Goal: Task Accomplishment & Management: Manage account settings

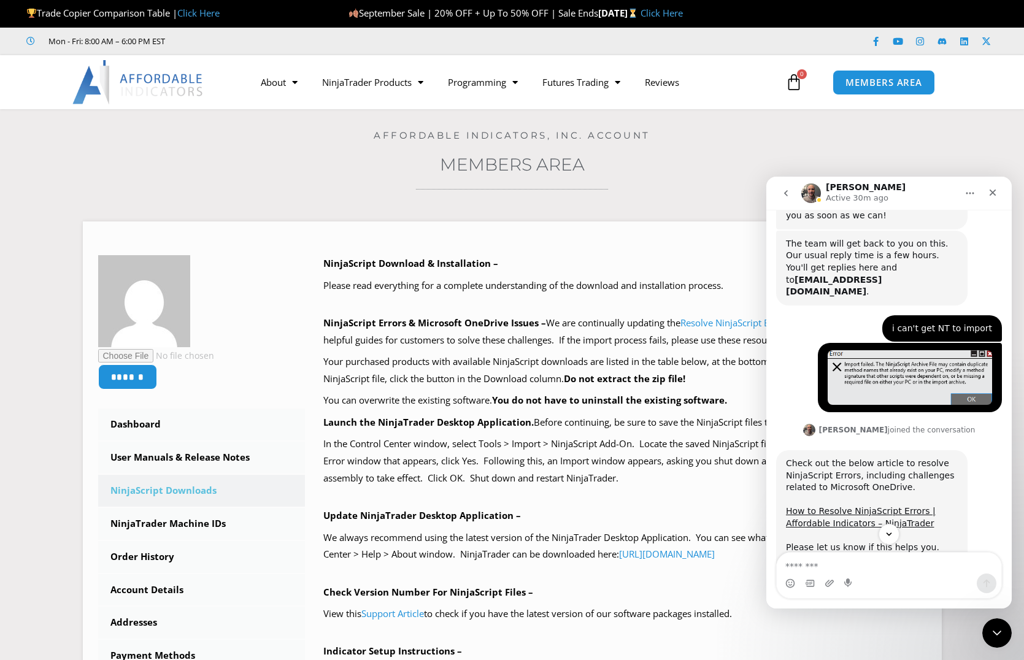
scroll to position [1617, 0]
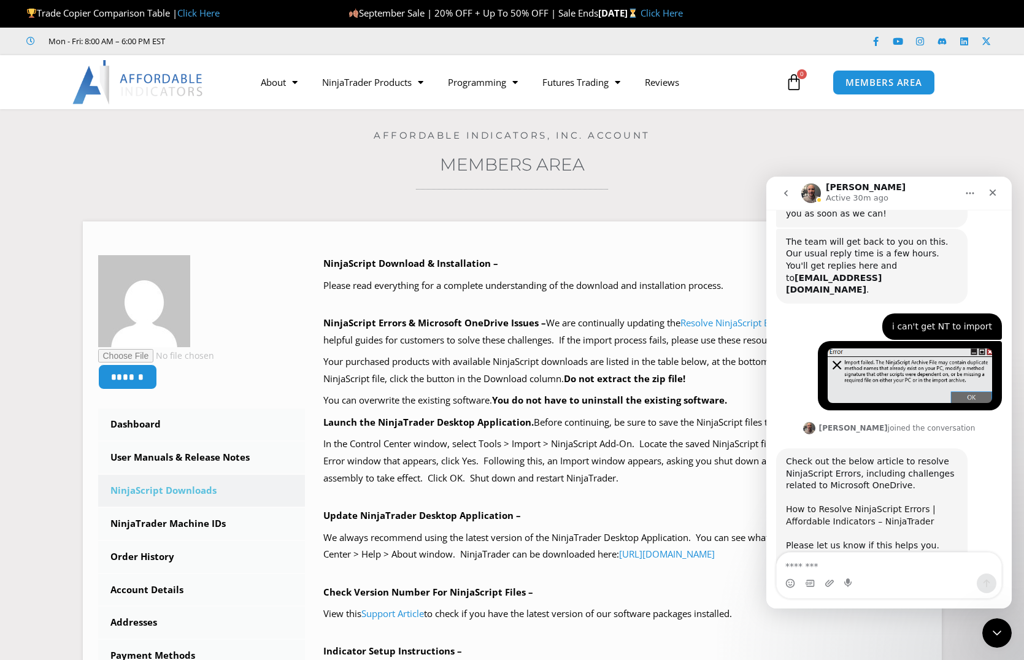
click at [870, 504] on link "How to Resolve NinjaScript Errors | Affordable Indicators – NinjaTrader" at bounding box center [861, 515] width 150 height 22
click at [789, 194] on icon "go back" at bounding box center [786, 193] width 10 height 10
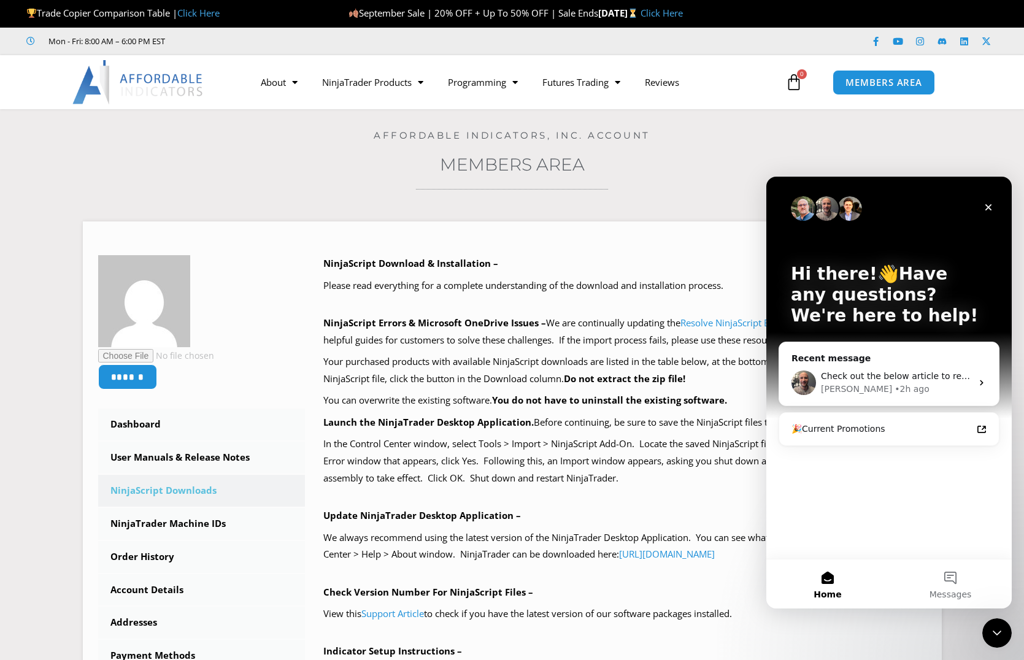
scroll to position [0, 0]
click at [993, 639] on div "Close Intercom Messenger" at bounding box center [994, 630] width 29 height 29
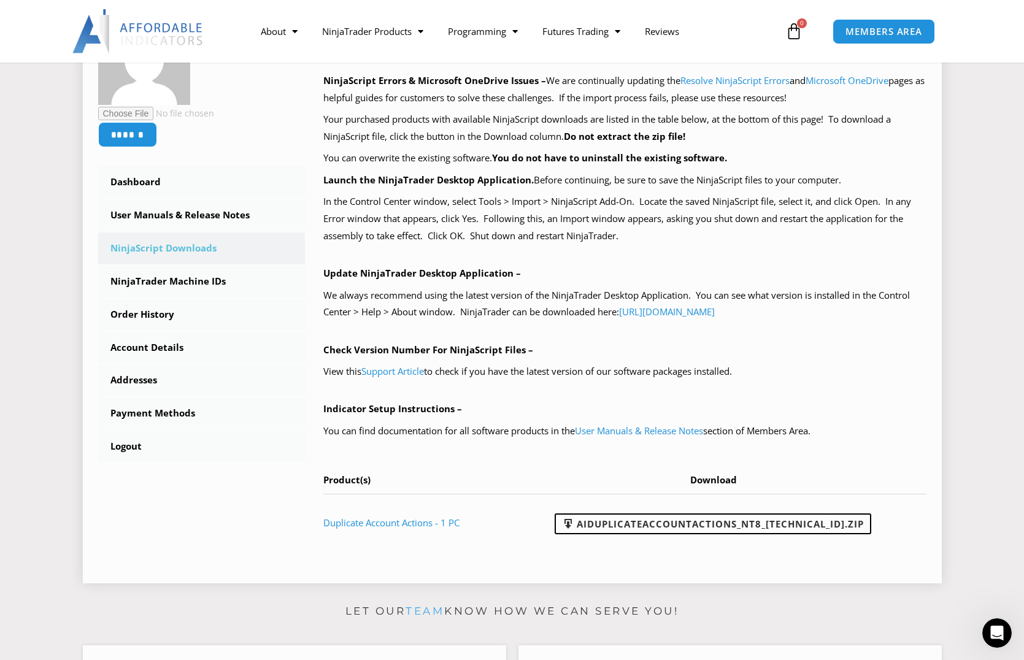
scroll to position [245, 0]
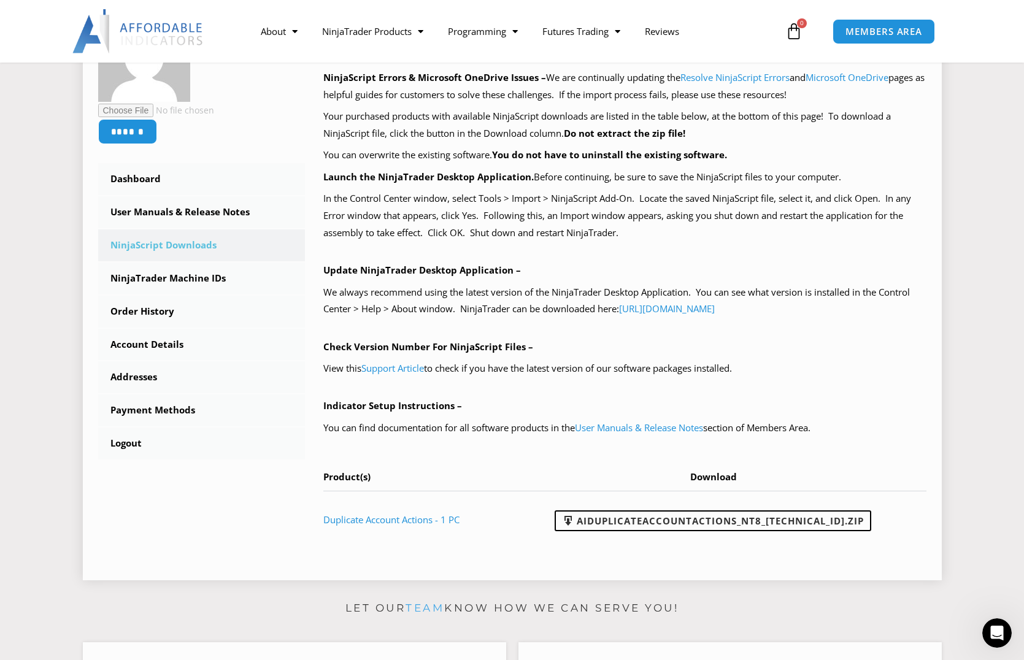
click at [521, 461] on div "NinjaScript Download & Installation – Please read everything for a complete und…" at bounding box center [624, 279] width 603 height 538
click at [654, 522] on link "AIDuplicateAccountActions_NT8_25.9.10.1.zip" at bounding box center [712, 520] width 316 height 21
click at [699, 242] on div "NinjaScript Download & Installation – Please read everything for a complete und…" at bounding box center [624, 279] width 603 height 538
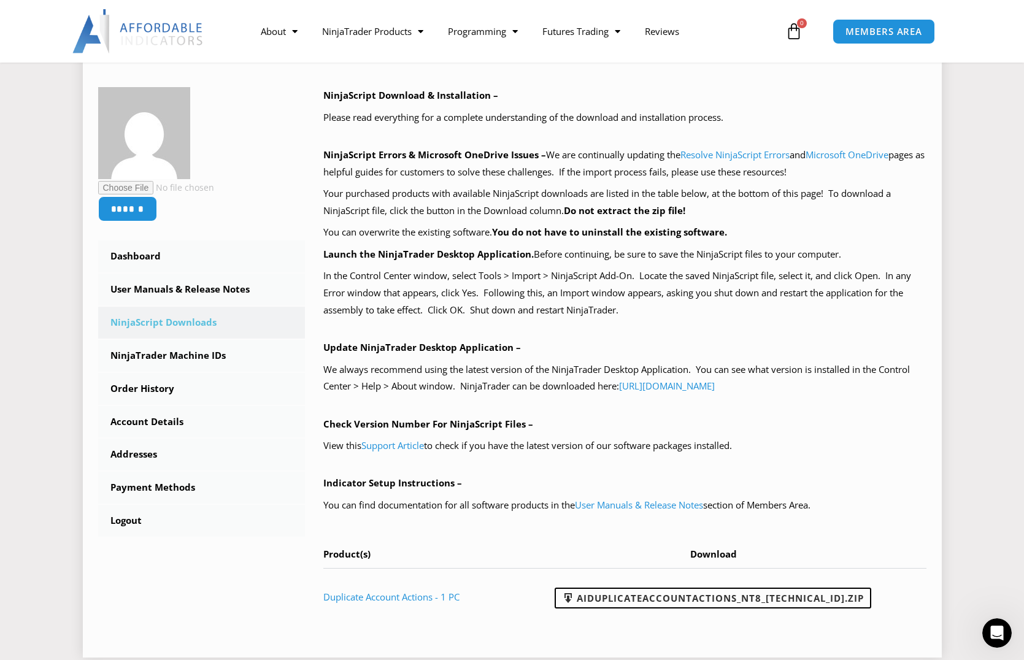
scroll to position [123, 0]
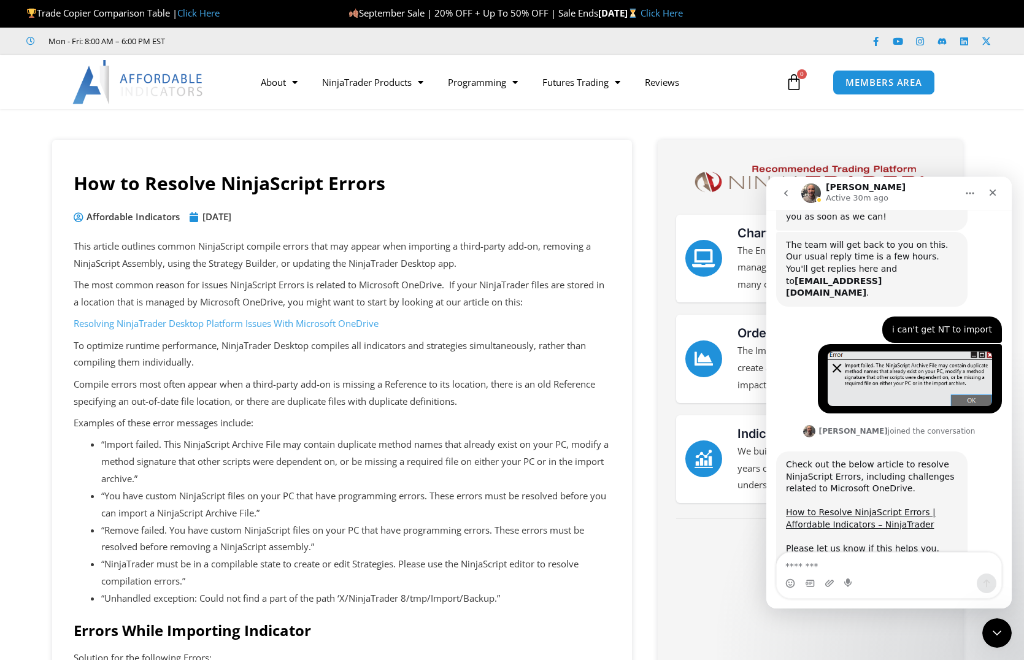
scroll to position [1617, 0]
click at [964, 191] on button "Home" at bounding box center [969, 193] width 23 height 23
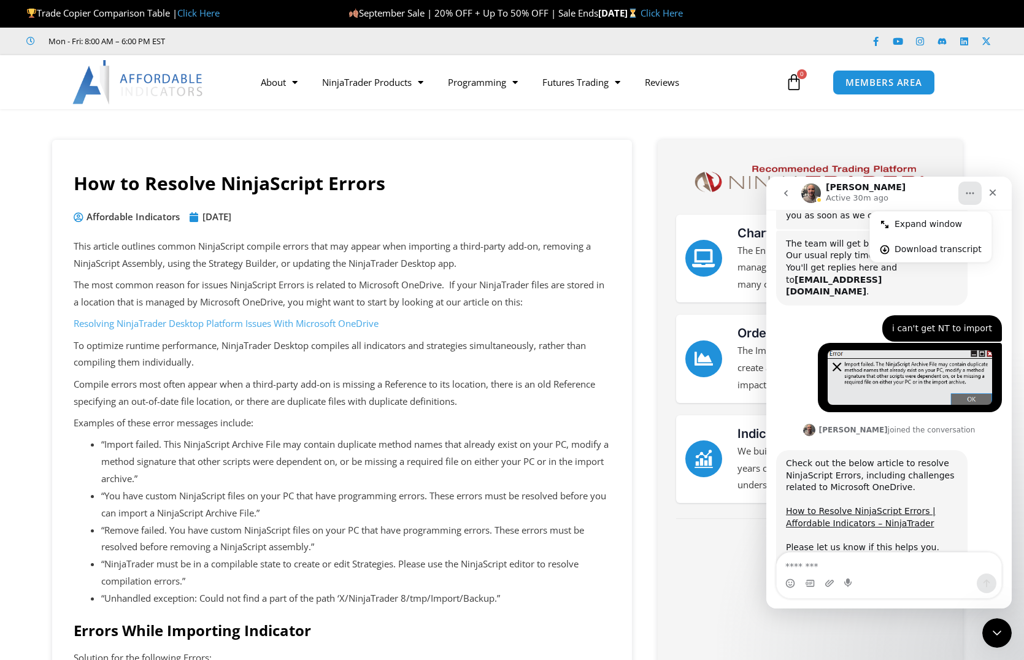
click at [964, 191] on button "Home" at bounding box center [969, 193] width 23 height 23
click at [994, 644] on div "Close Intercom Messenger" at bounding box center [994, 630] width 29 height 29
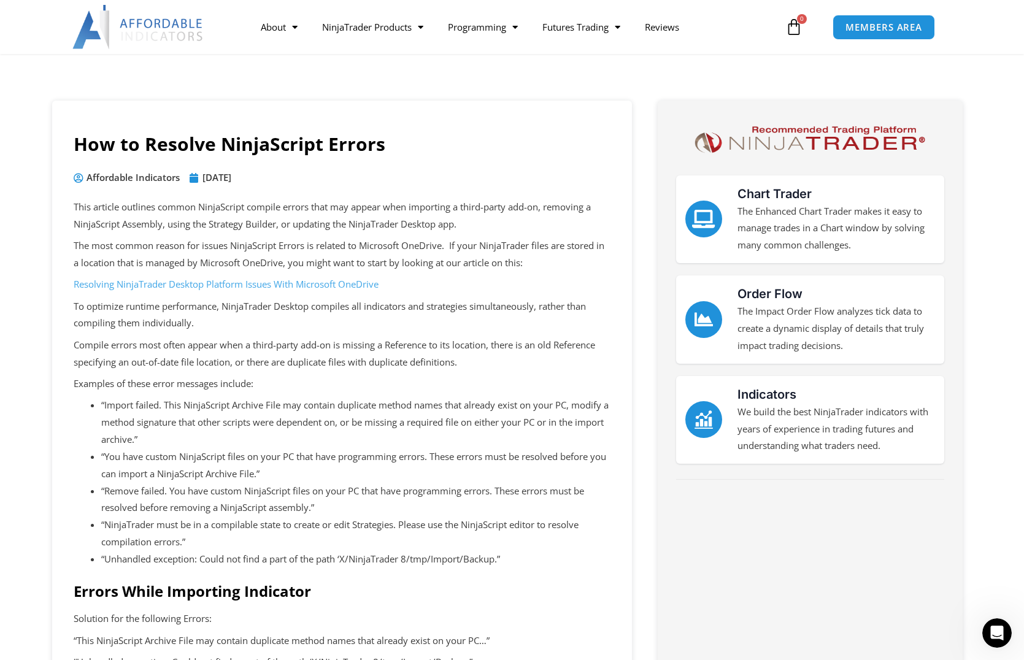
scroll to position [61, 0]
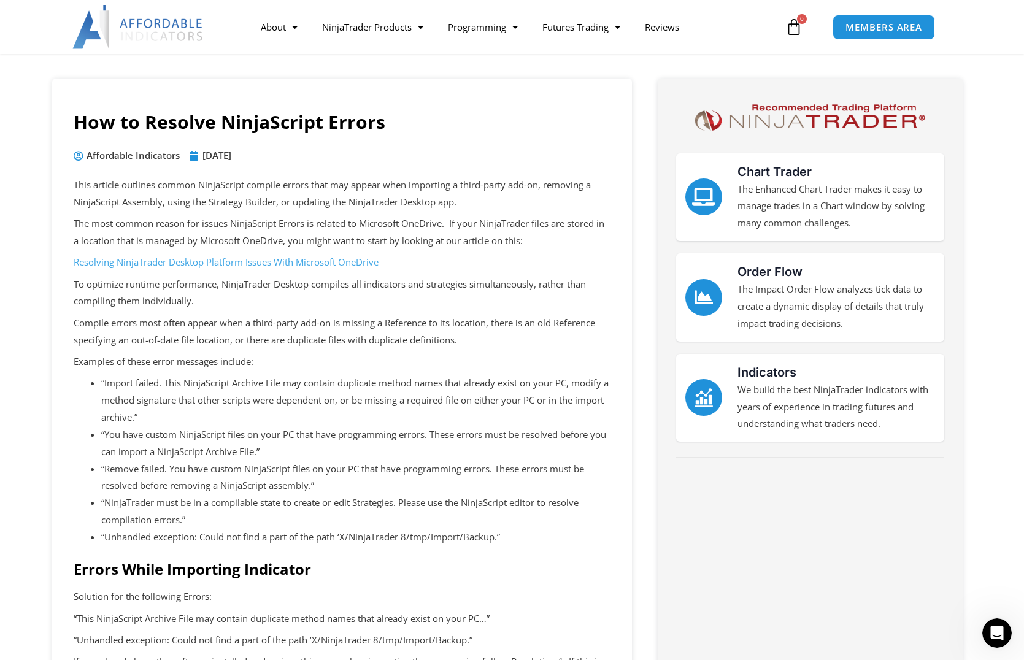
click at [195, 262] on link "Resolving NinjaTrader Desktop Platform Issues With Microsoft OneDrive" at bounding box center [226, 262] width 305 height 12
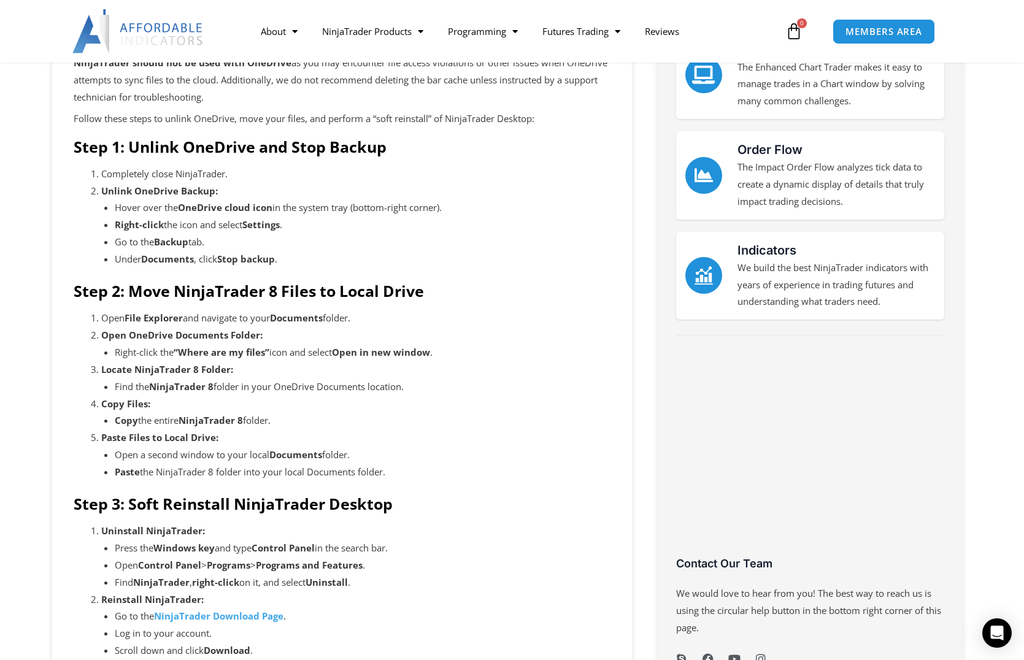
scroll to position [184, 0]
click at [455, 252] on li "Under Documents , click Stop backup ." at bounding box center [363, 258] width 496 height 17
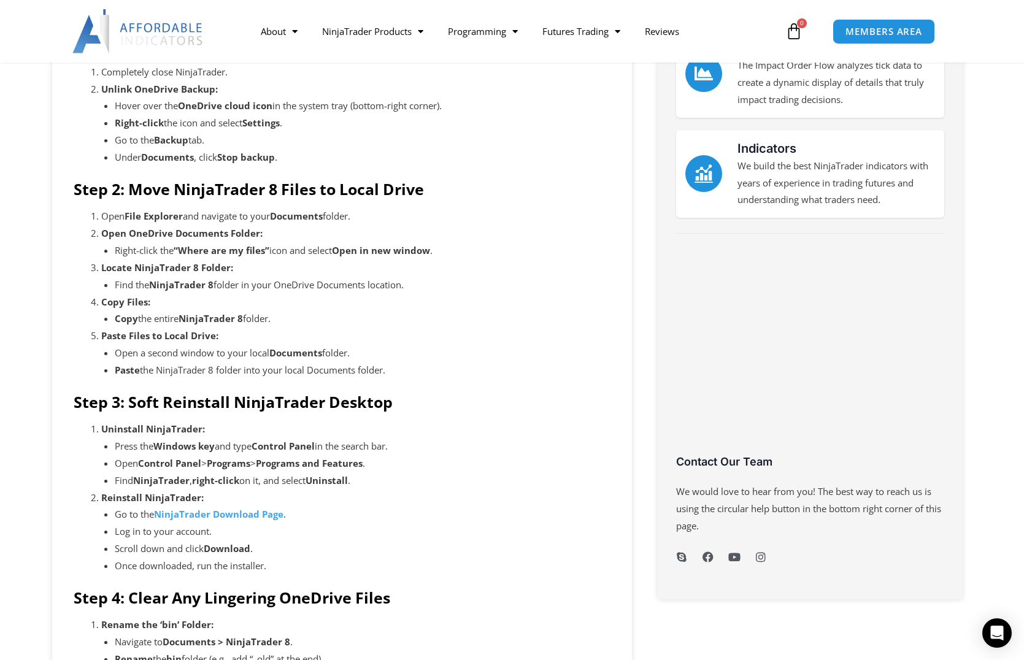
scroll to position [307, 0]
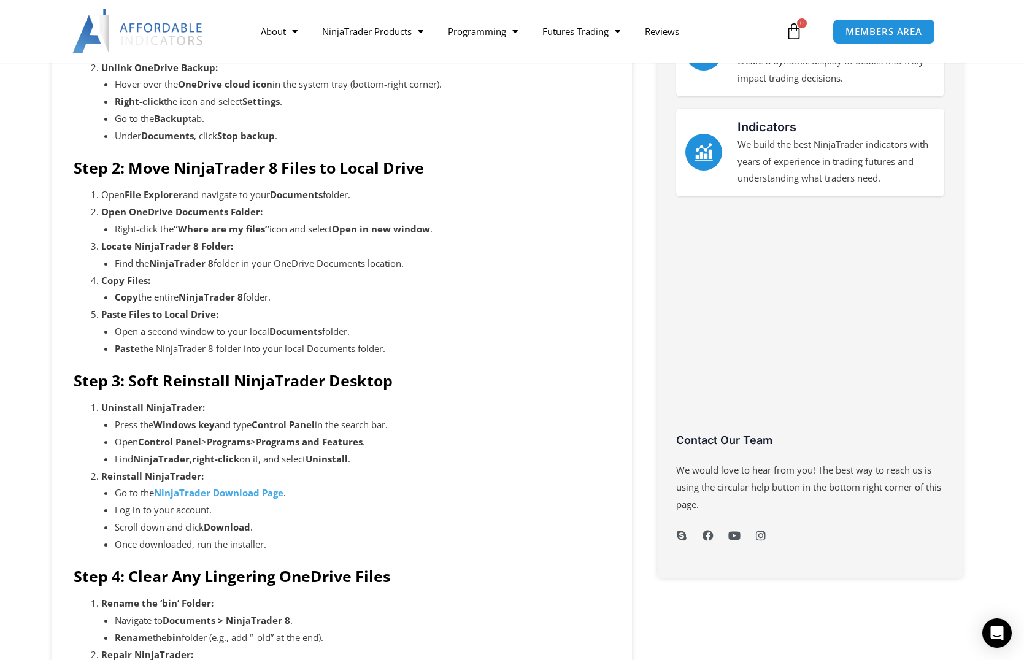
click at [500, 406] on li "Uninstall NinjaTrader: Press the Windows key and type Control Panel in the sear…" at bounding box center [355, 433] width 509 height 68
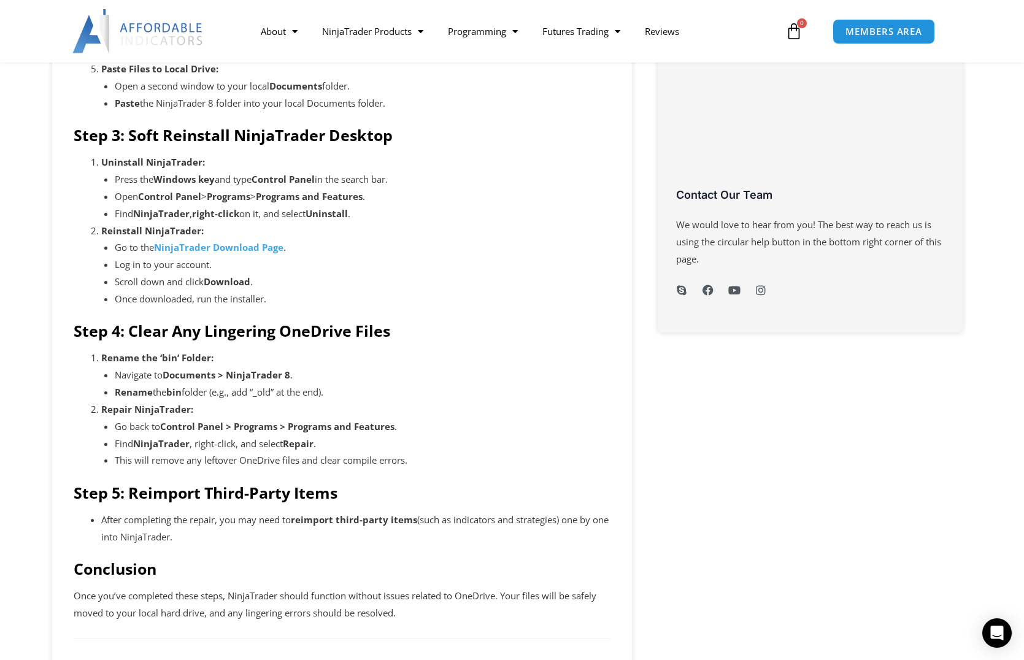
scroll to position [613, 0]
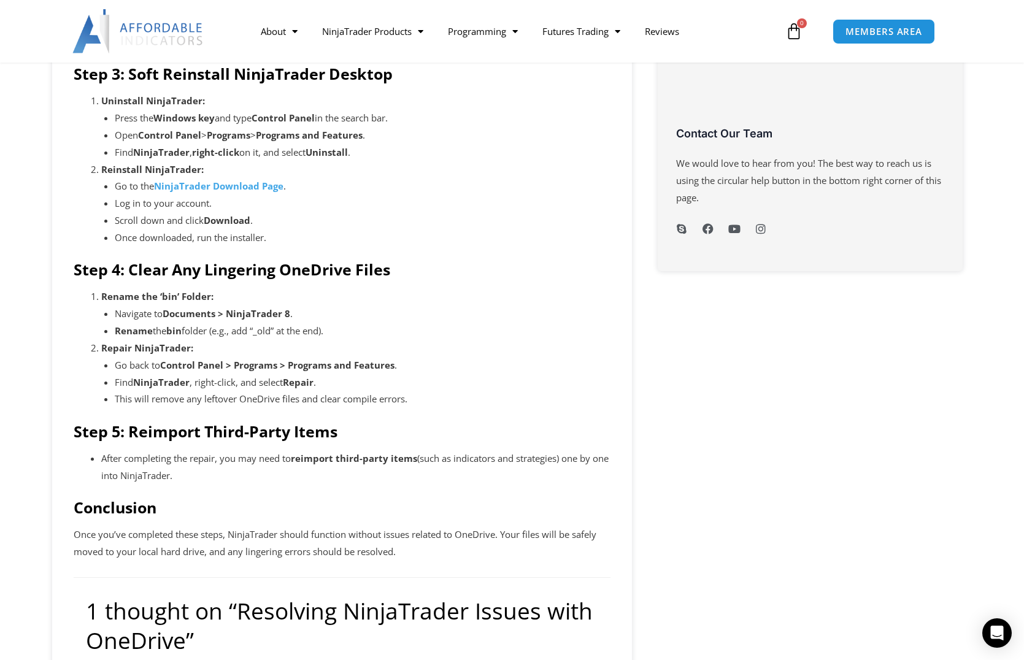
click at [526, 435] on h4 "Step 5: Reimport Third-Party Items" at bounding box center [342, 431] width 537 height 18
click at [463, 448] on div "NinjaTrader should not be used with OneDrive as you may encounter file access v…" at bounding box center [342, 93] width 537 height 936
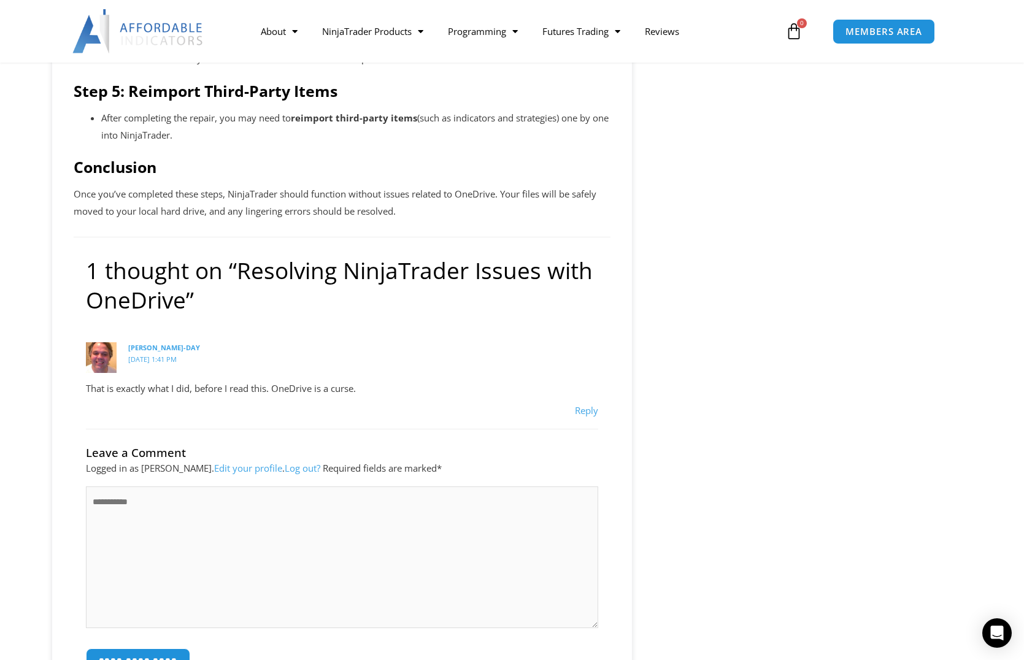
scroll to position [1043, 0]
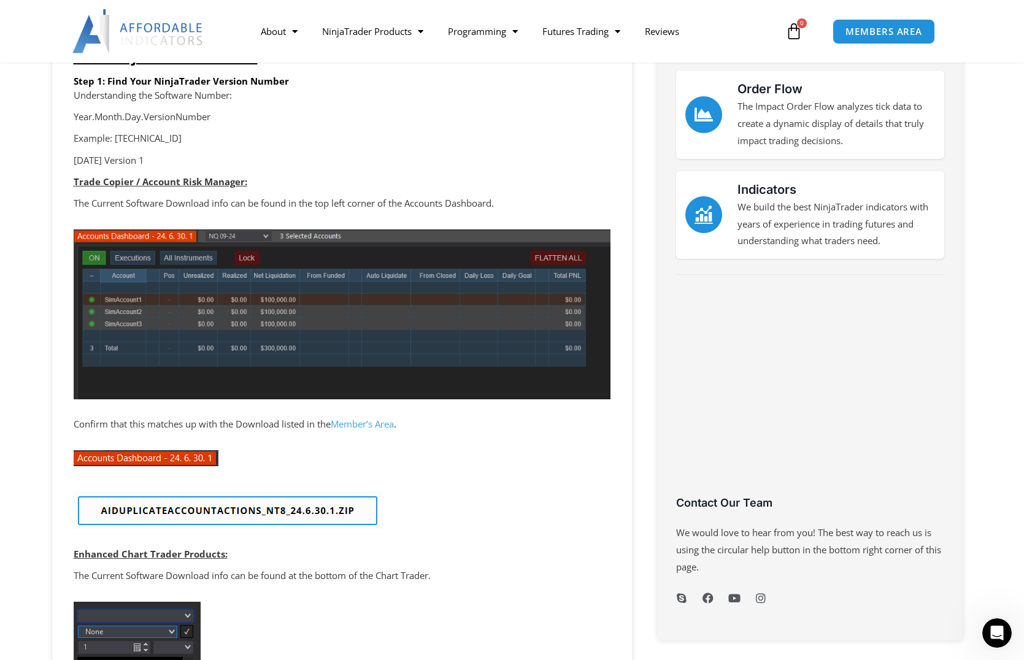
scroll to position [245, 0]
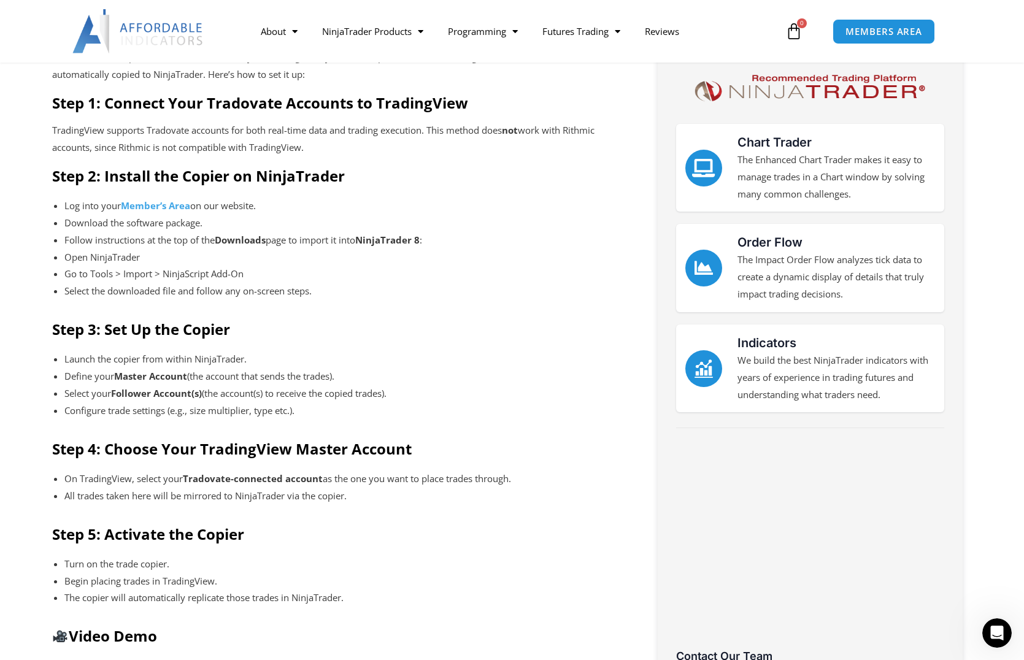
scroll to position [429, 0]
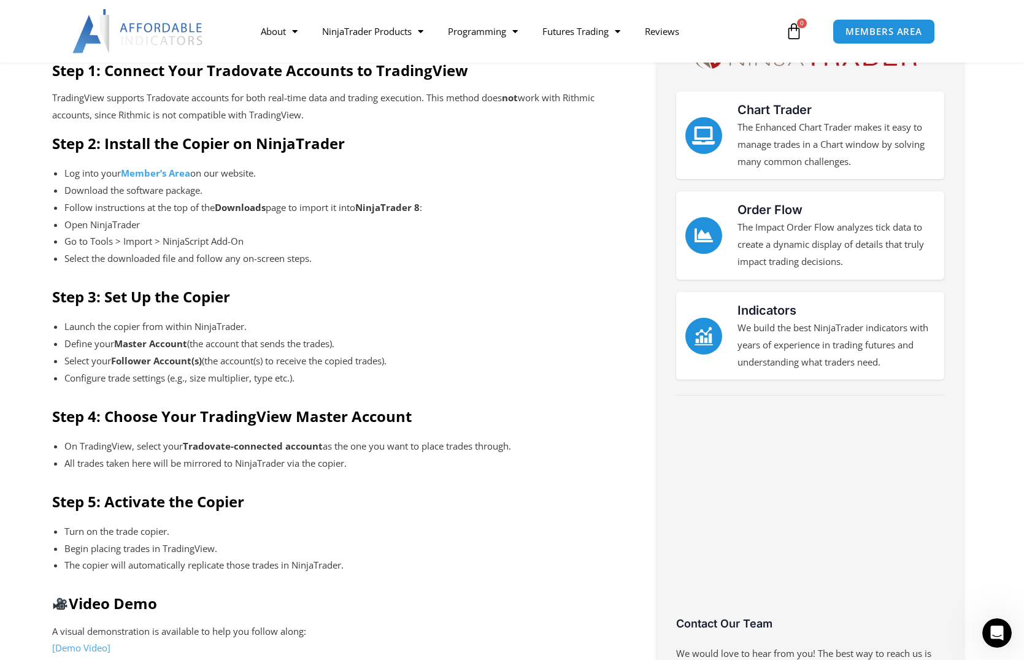
click at [366, 317] on ul "Launch the copier from within NinjaTrader. Define your Master Account (the acco…" at bounding box center [333, 356] width 562 height 80
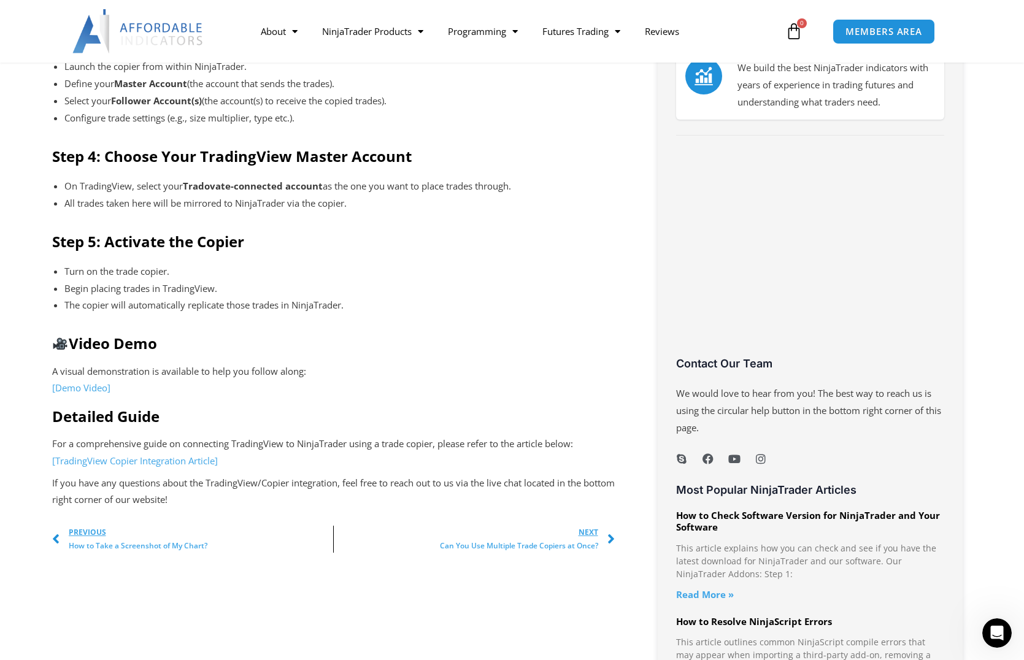
scroll to position [736, 0]
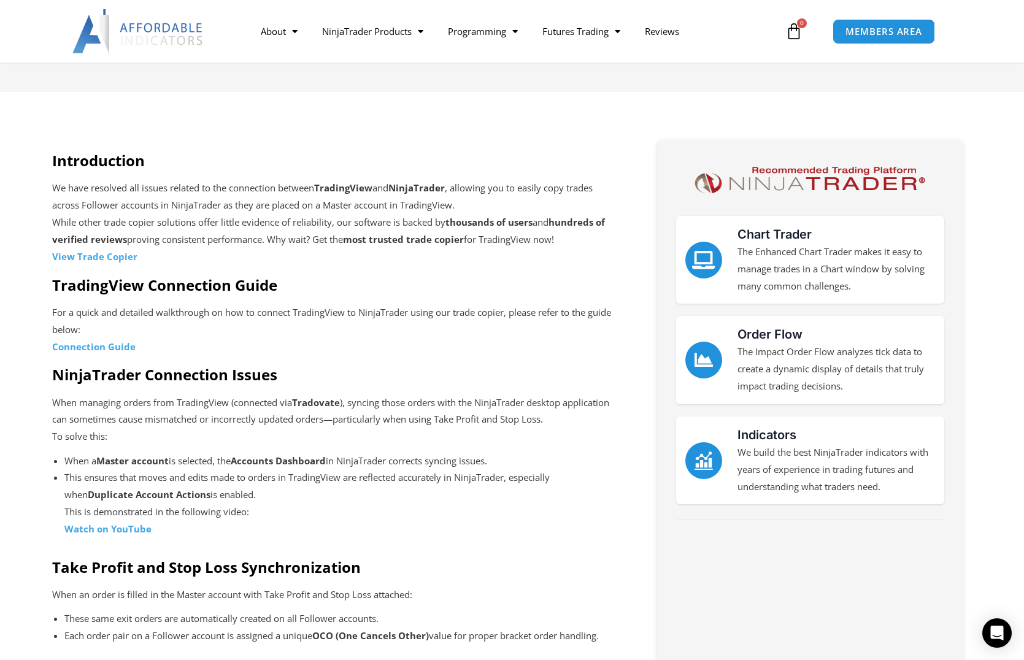
scroll to position [307, 0]
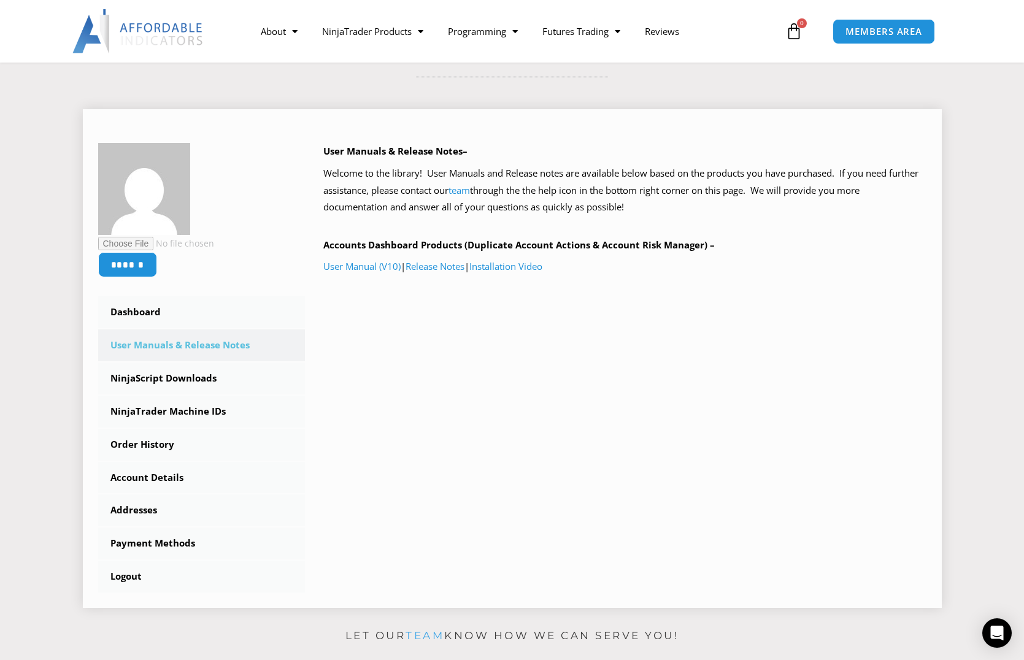
scroll to position [61, 0]
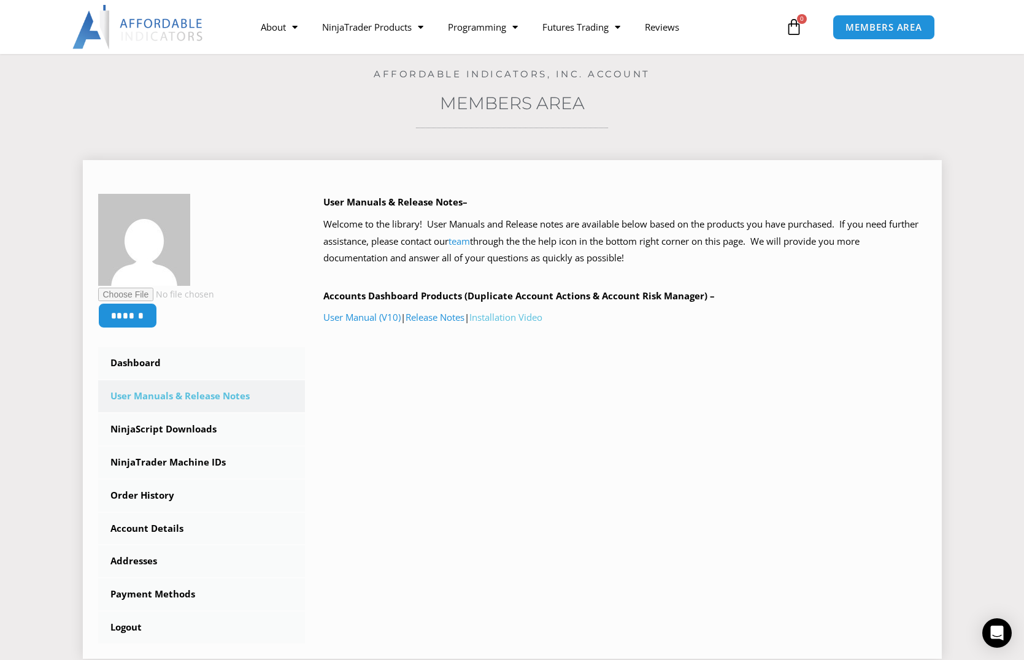
click at [520, 320] on link "Installation Video" at bounding box center [505, 317] width 73 height 12
click at [198, 461] on link "NinjaTrader Machine IDs" at bounding box center [201, 463] width 207 height 32
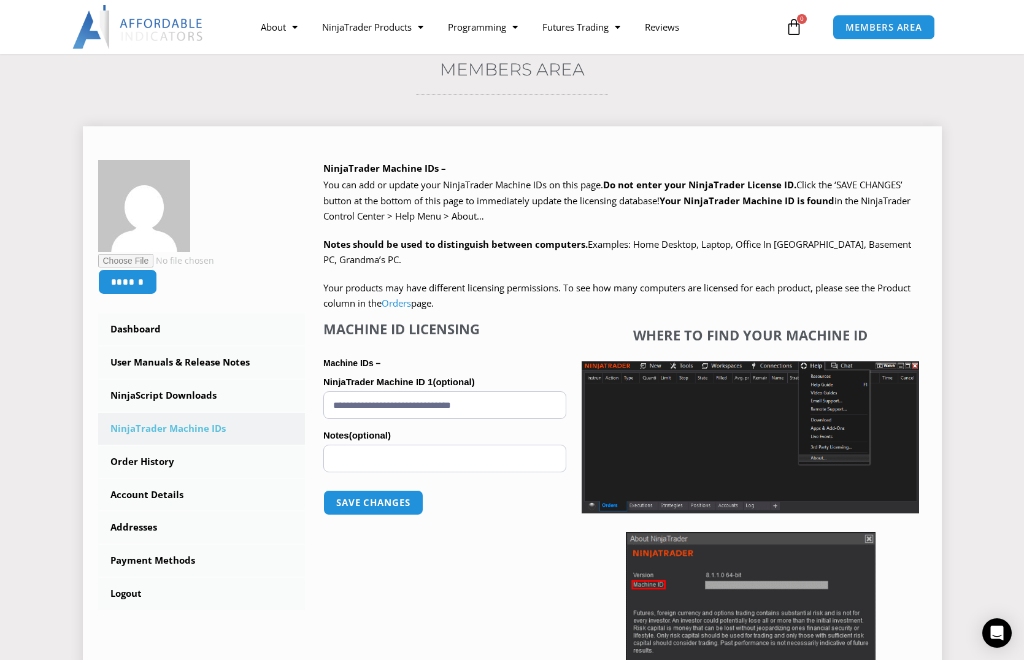
scroll to position [123, 0]
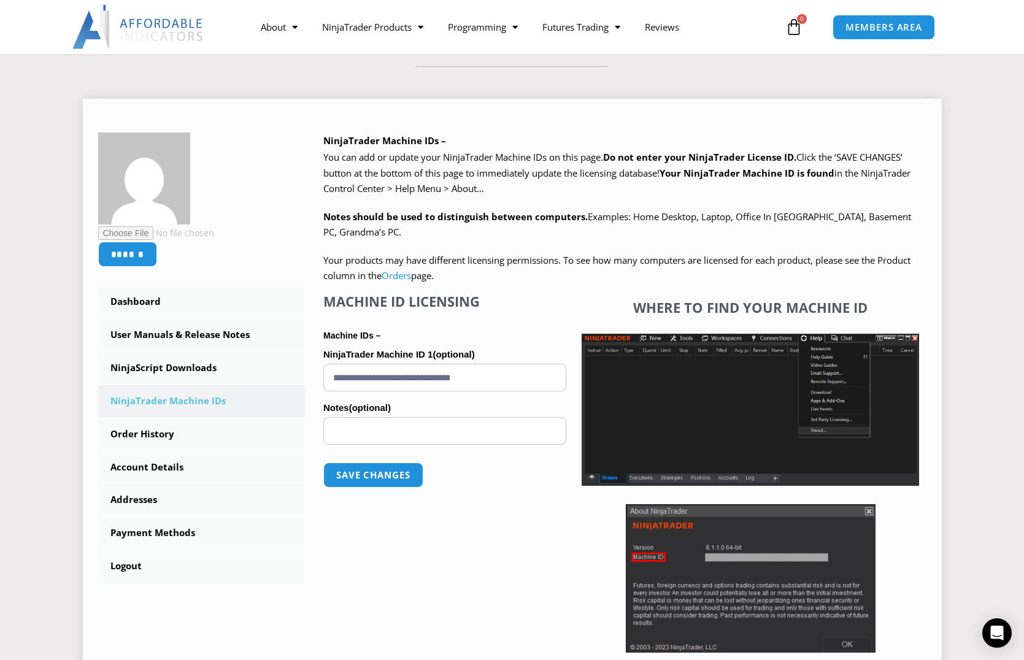
click at [453, 382] on input "**********" at bounding box center [444, 378] width 243 height 28
paste input "**********"
type input "**********"
click at [497, 487] on p "Save changes" at bounding box center [444, 475] width 243 height 50
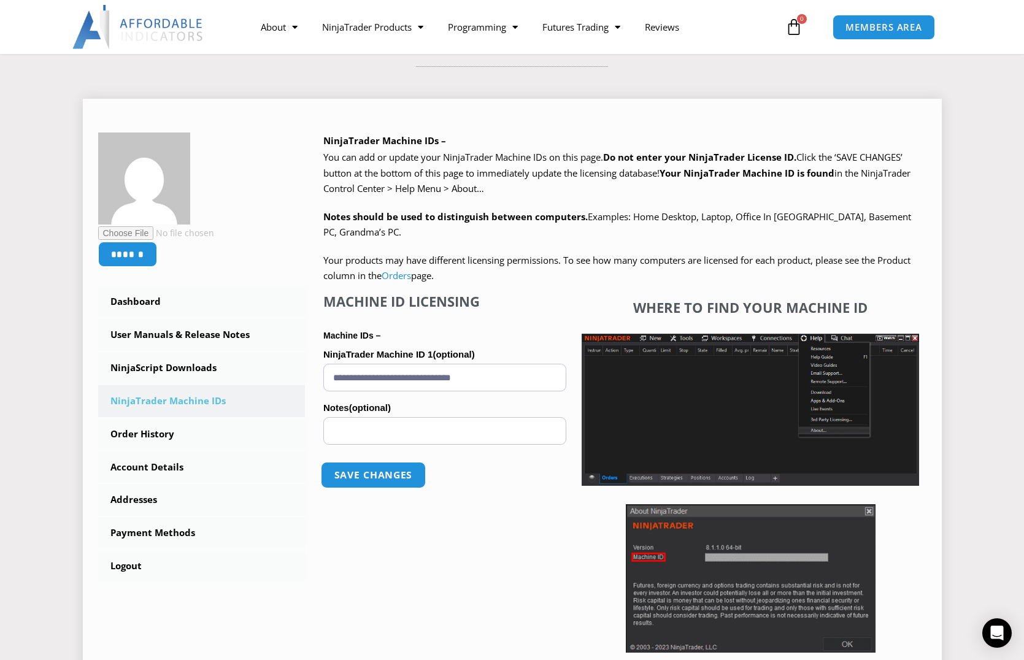
click at [378, 478] on button "Save changes" at bounding box center [373, 475] width 105 height 26
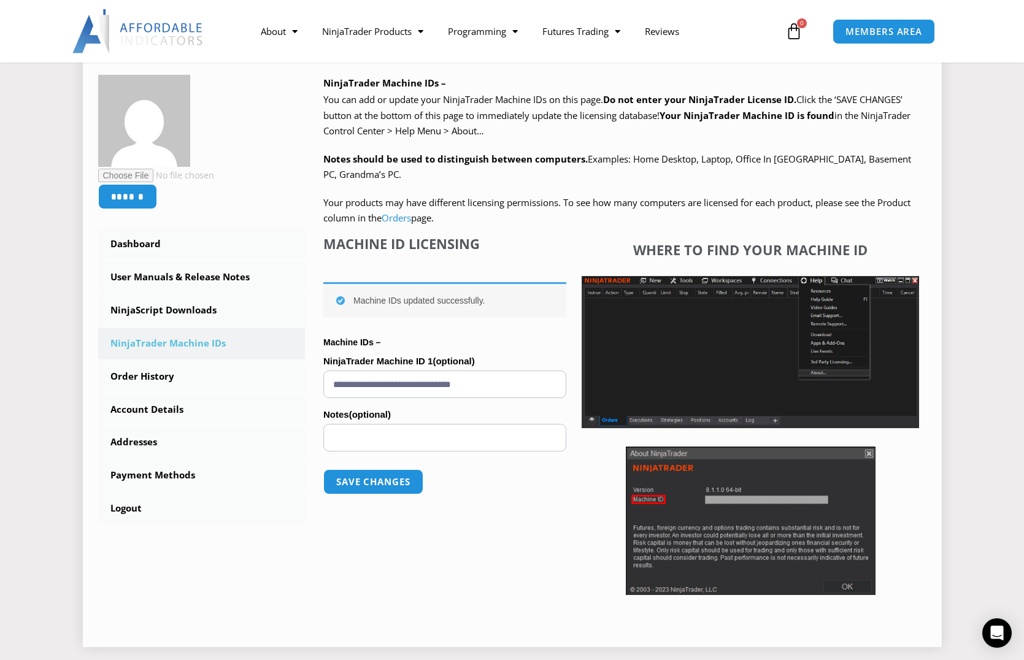
scroll to position [123, 0]
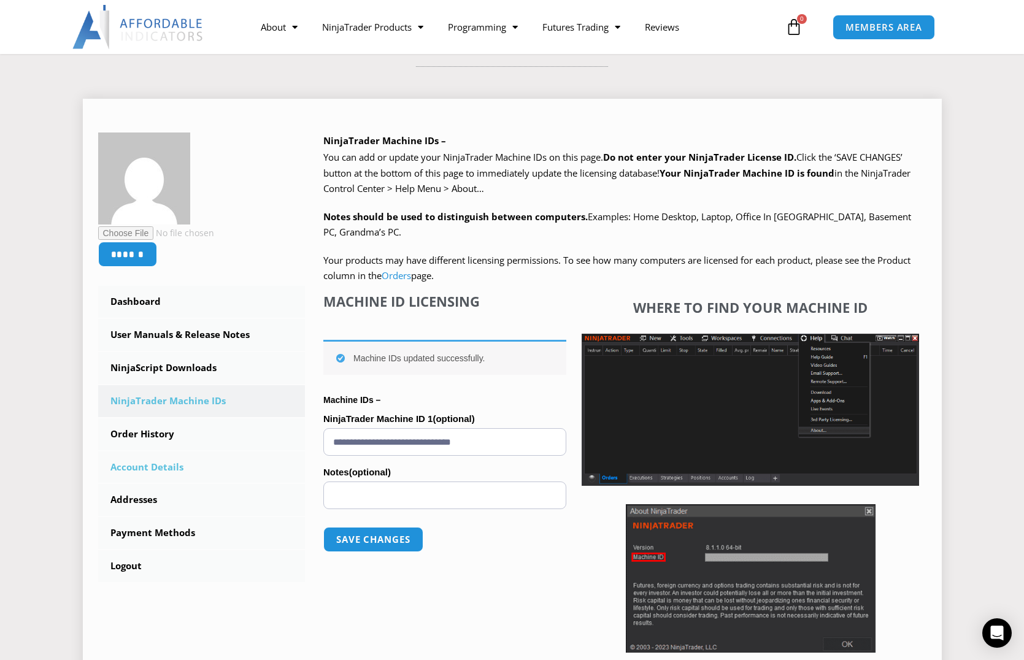
click at [151, 471] on link "Account Details" at bounding box center [201, 467] width 207 height 32
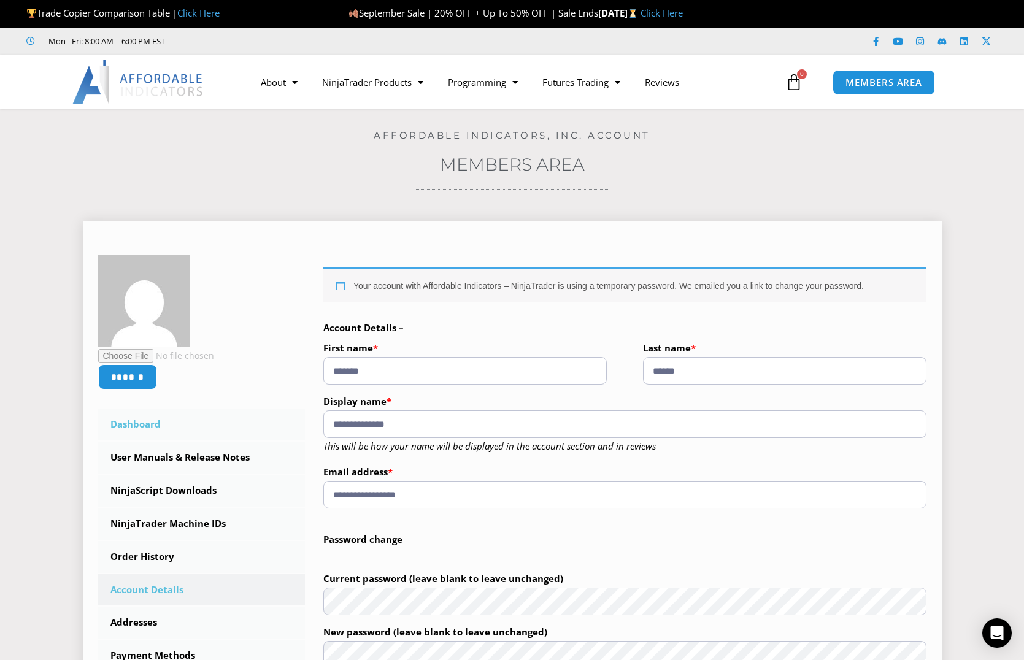
click at [129, 428] on link "Dashboard" at bounding box center [201, 425] width 207 height 32
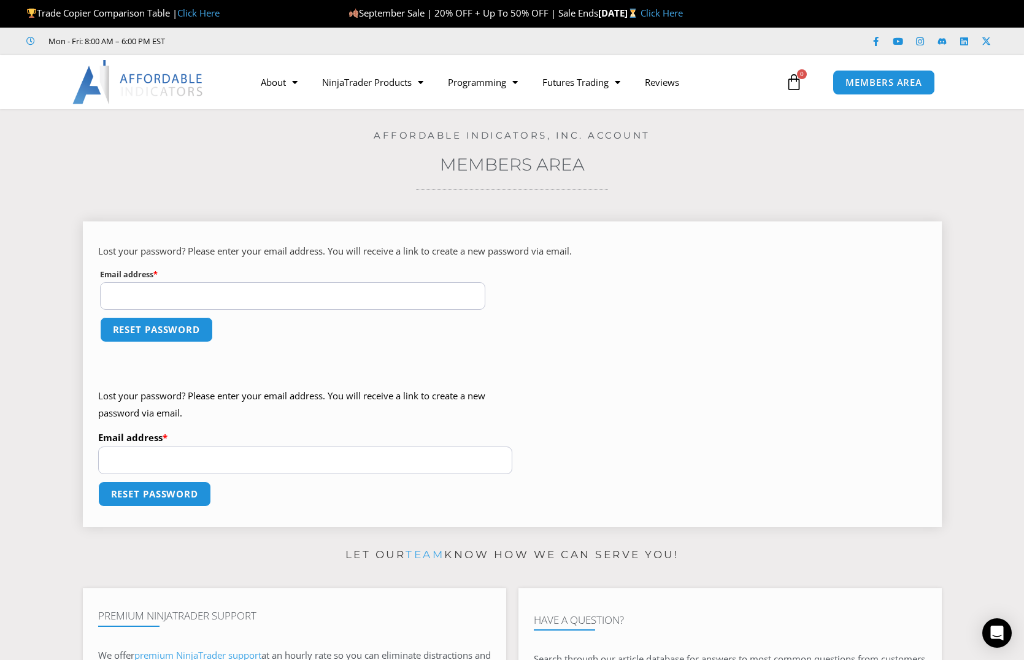
click at [183, 296] on input "Email address * Required" at bounding box center [293, 296] width 386 height 28
type input "**********"
click at [145, 337] on button "Reset password" at bounding box center [156, 329] width 119 height 26
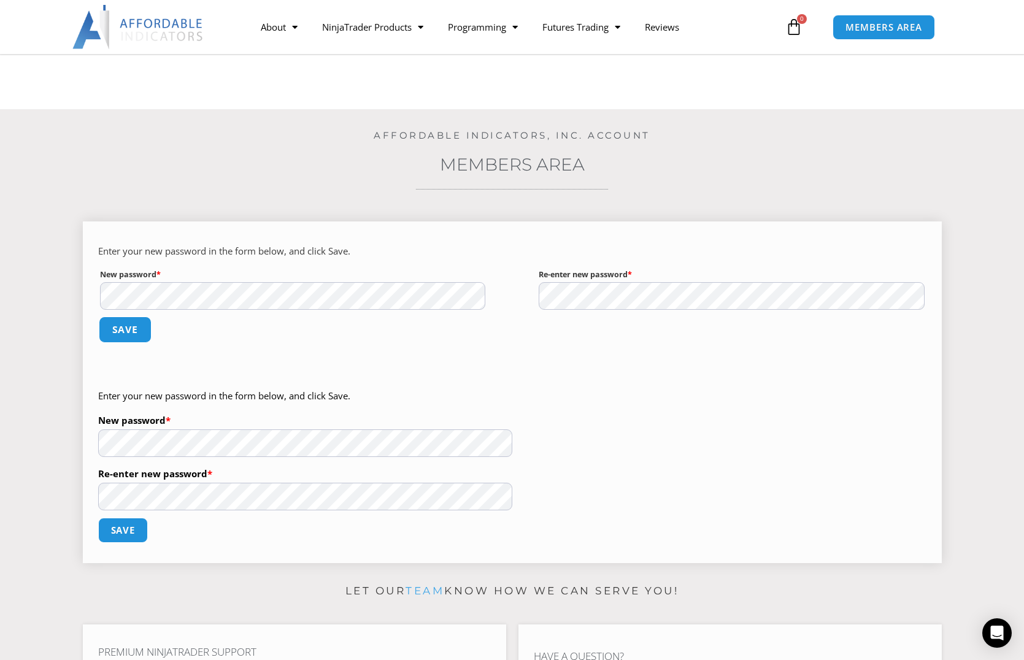
click at [123, 326] on button "Save" at bounding box center [124, 329] width 53 height 26
